Goal: Find specific page/section

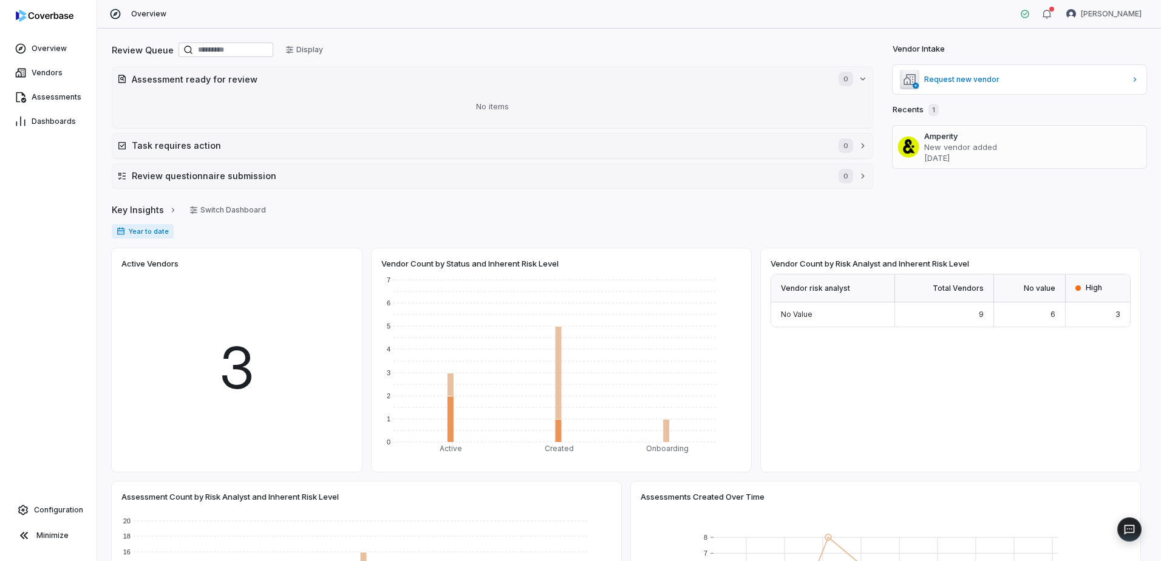
click at [953, 133] on h3 "Amperity" at bounding box center [1032, 136] width 217 height 11
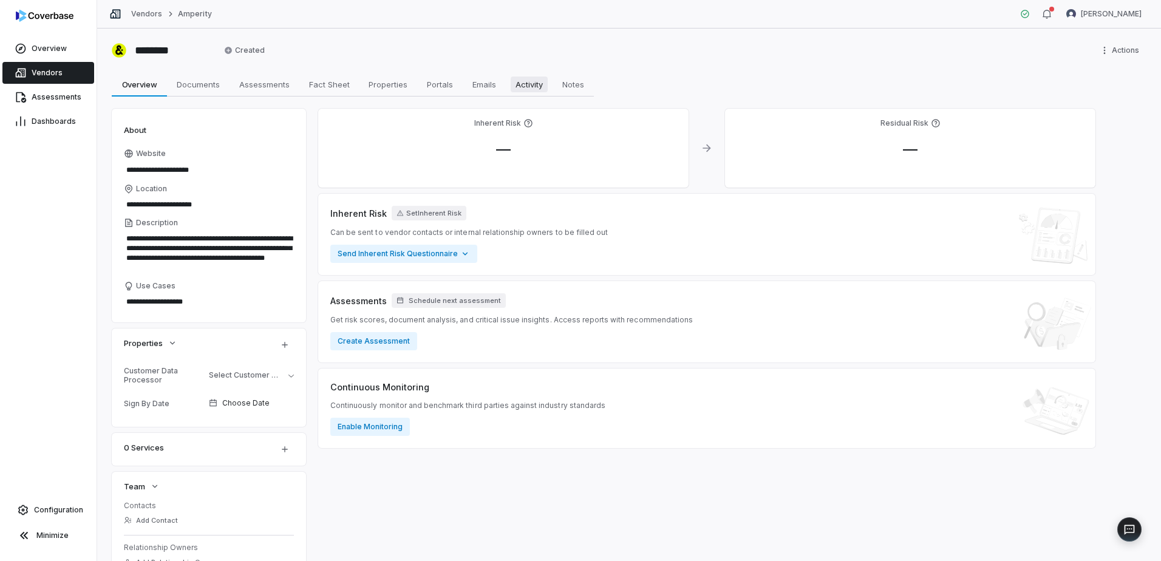
click at [542, 81] on span "Activity" at bounding box center [529, 85] width 37 height 16
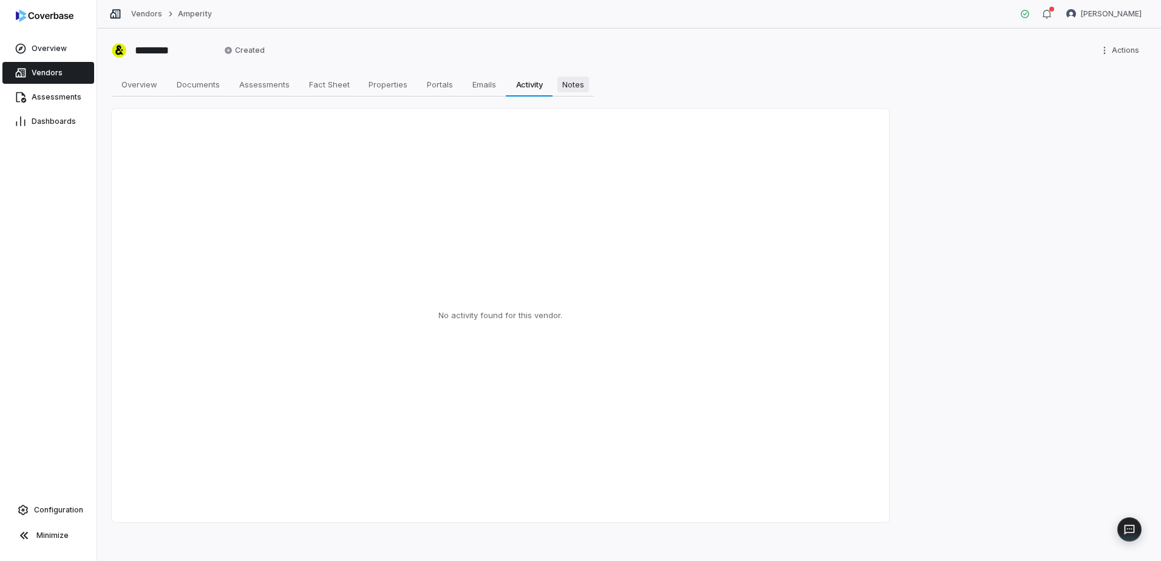
click at [583, 81] on span "Notes" at bounding box center [573, 85] width 32 height 16
click at [401, 85] on span "Properties" at bounding box center [388, 85] width 49 height 16
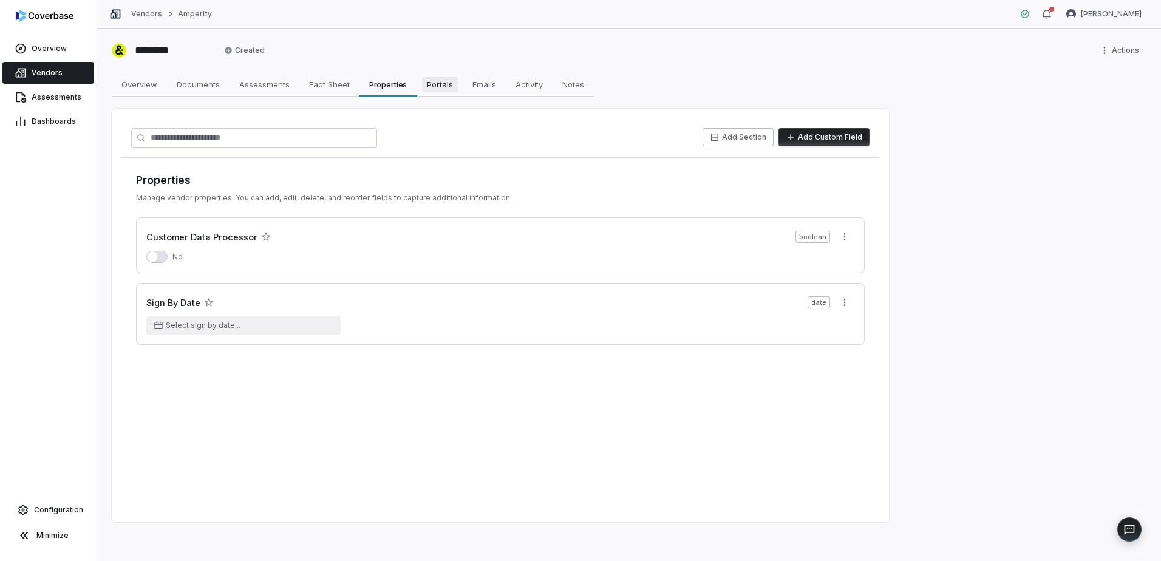
click at [448, 81] on span "Portals" at bounding box center [440, 85] width 36 height 16
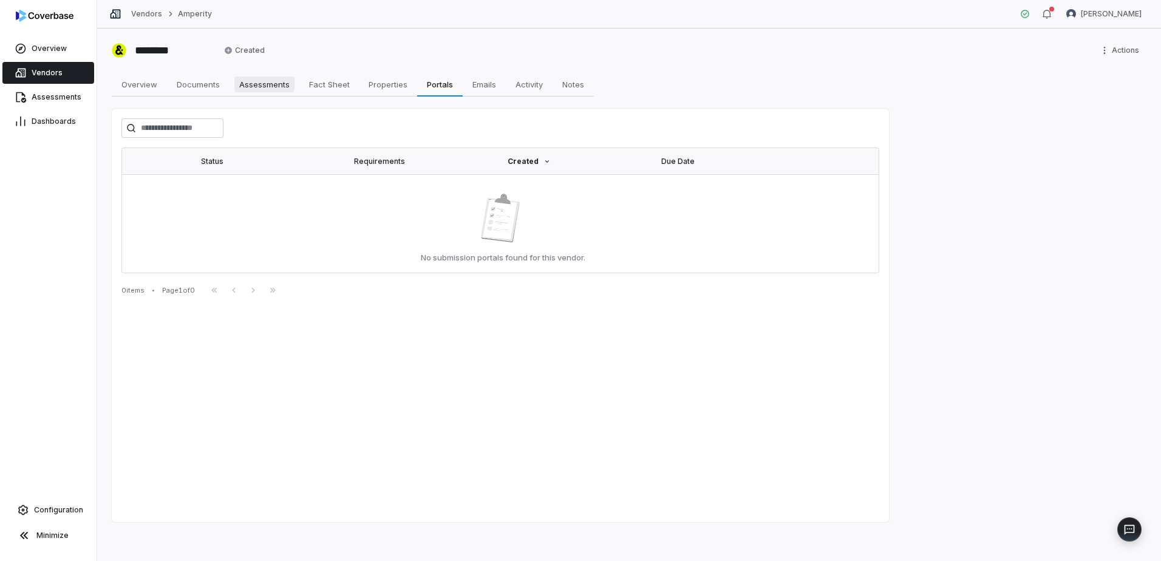
click at [281, 81] on span "Assessments" at bounding box center [264, 85] width 60 height 16
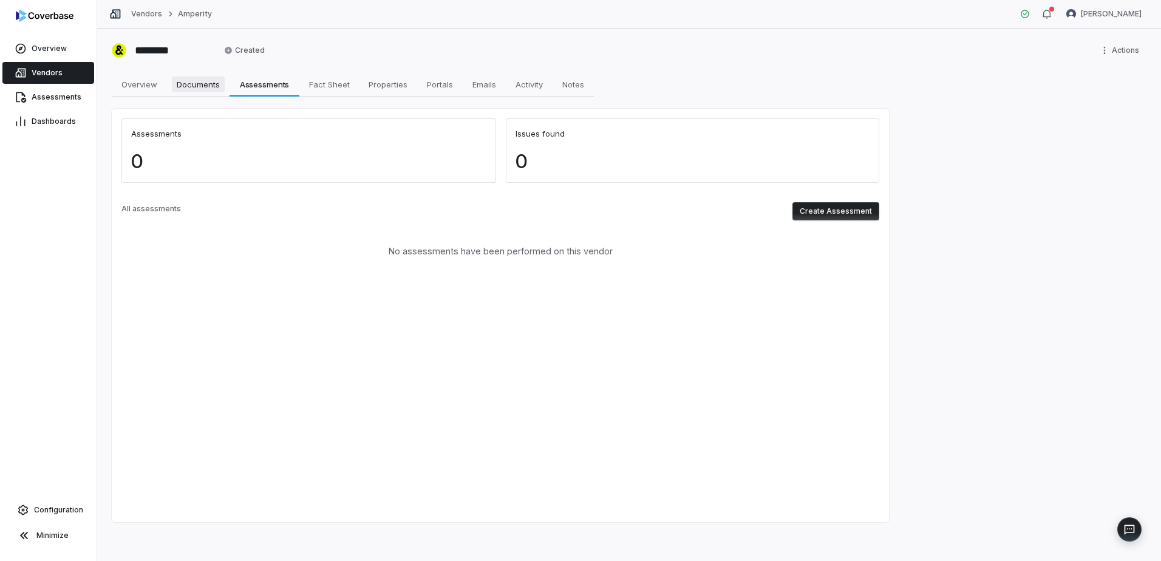
click at [196, 87] on span "Documents" at bounding box center [198, 85] width 53 height 16
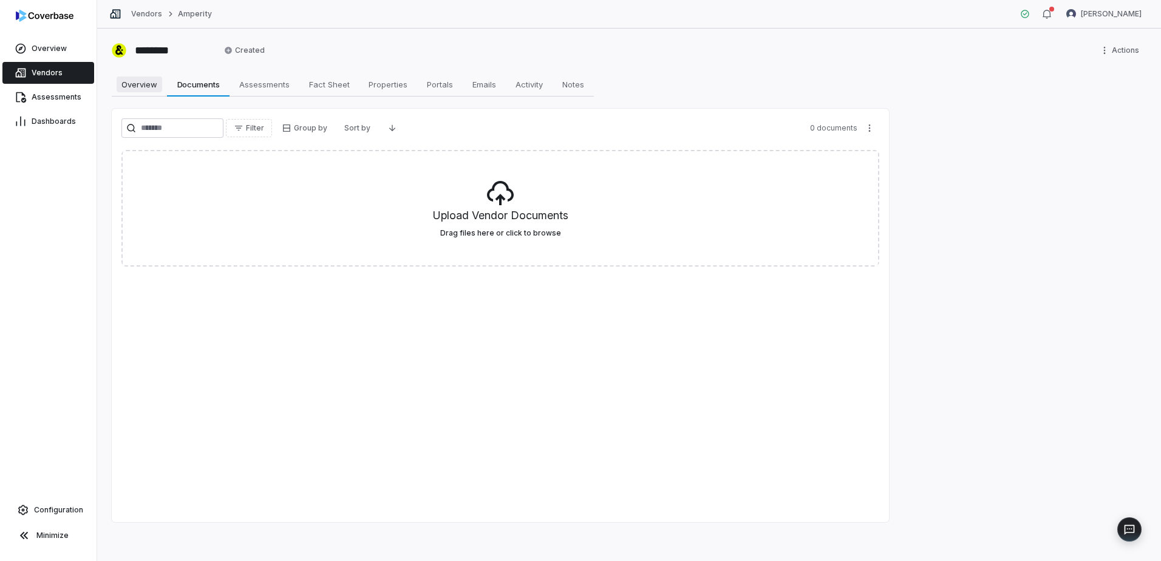
click at [128, 81] on span "Overview" at bounding box center [140, 85] width 46 height 16
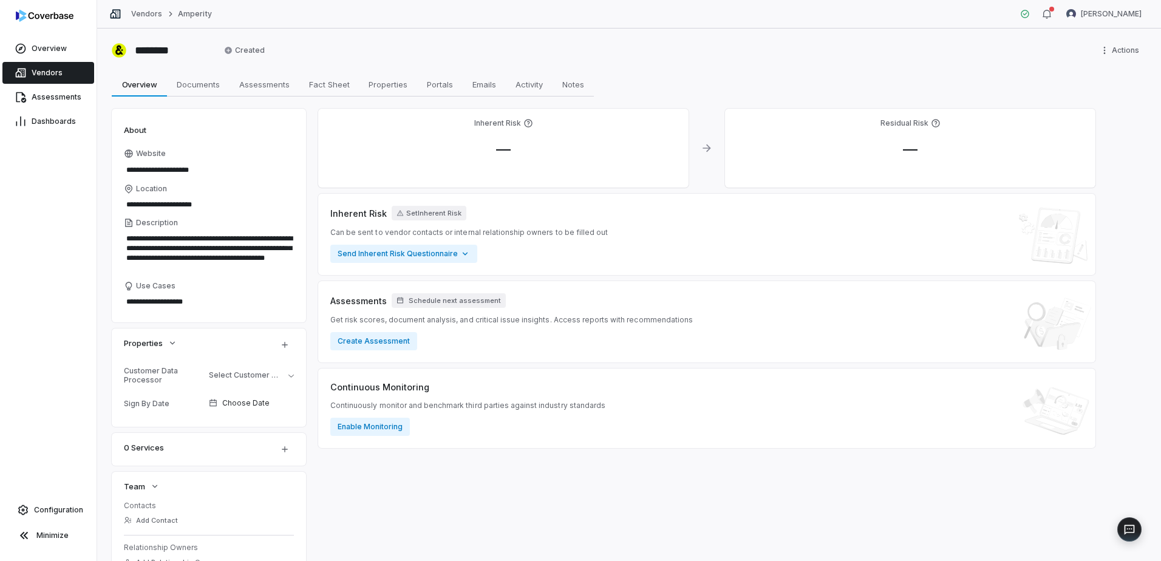
type textarea "*"
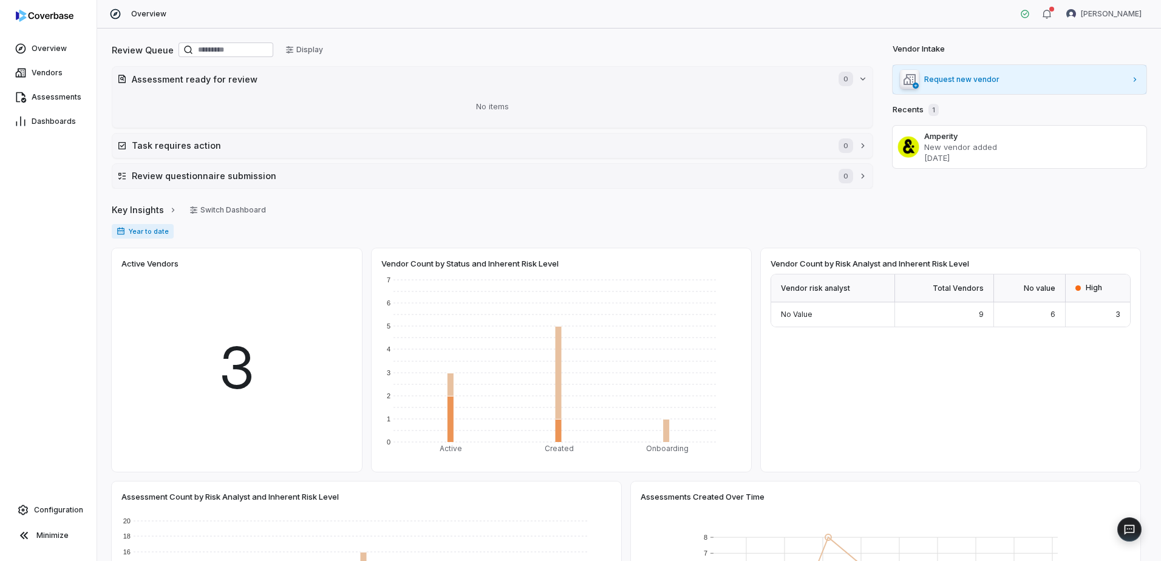
click at [1131, 83] on icon at bounding box center [1135, 79] width 9 height 9
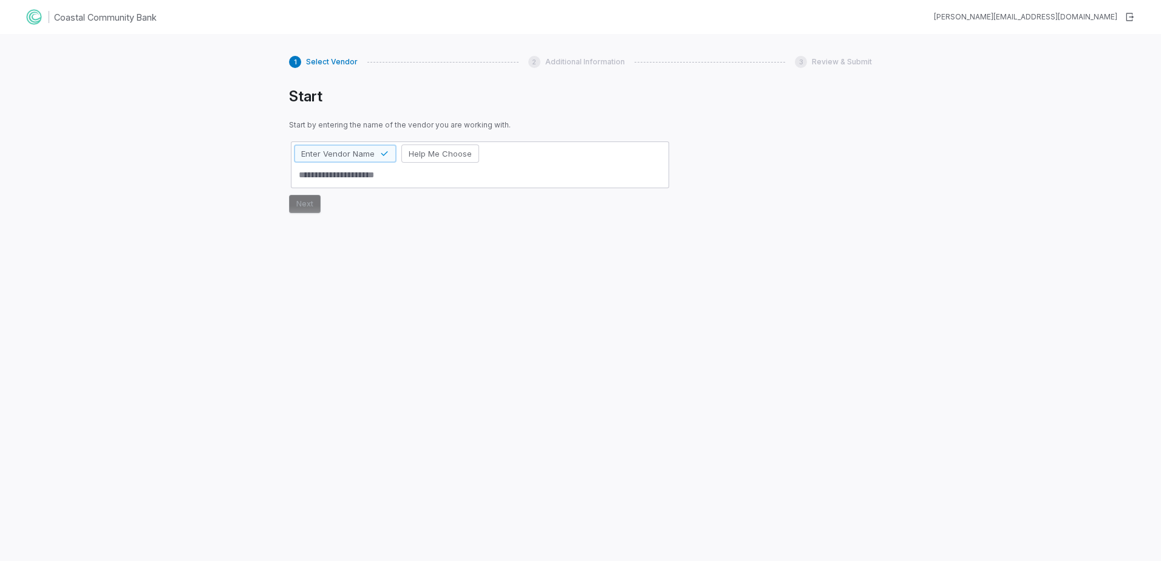
type textarea "*"
